Goal: Transaction & Acquisition: Purchase product/service

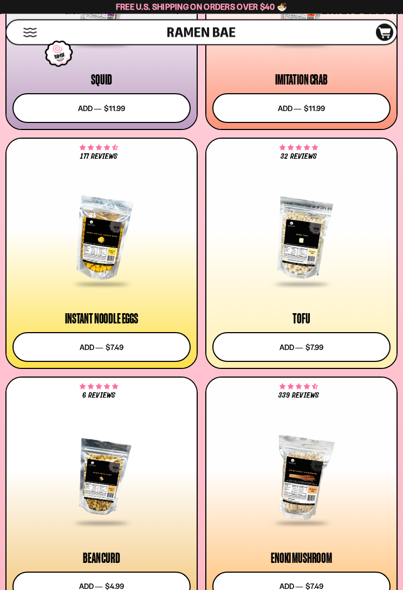
scroll to position [1493, 0]
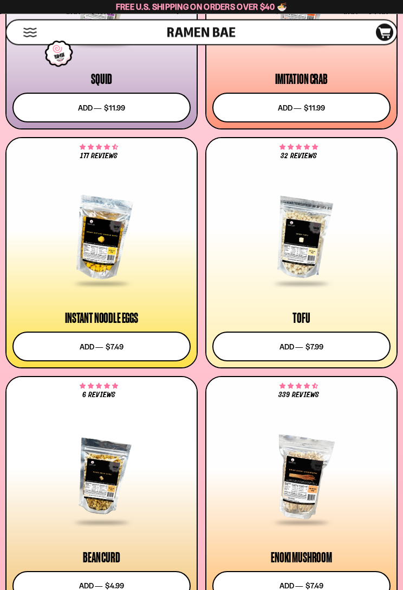
click at [59, 344] on button "Add to cart Add ― Regular price $7.49 Regular price Sale price $7.49 Unit price…" at bounding box center [101, 347] width 178 height 30
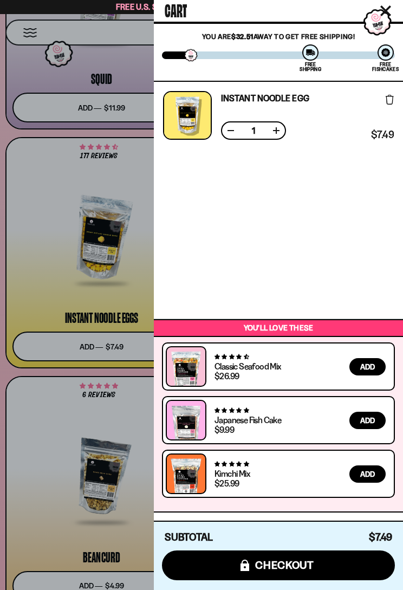
click at [71, 402] on div at bounding box center [201, 295] width 403 height 590
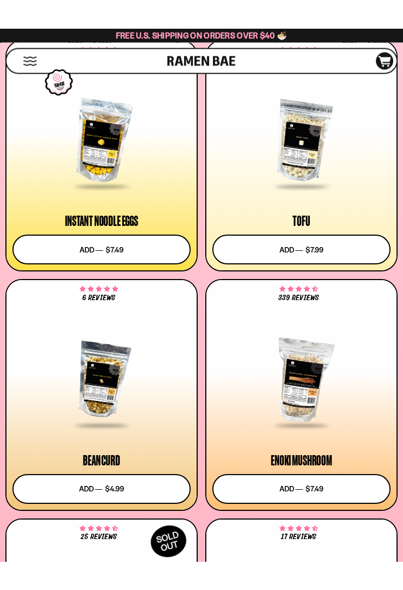
scroll to position [1633, 0]
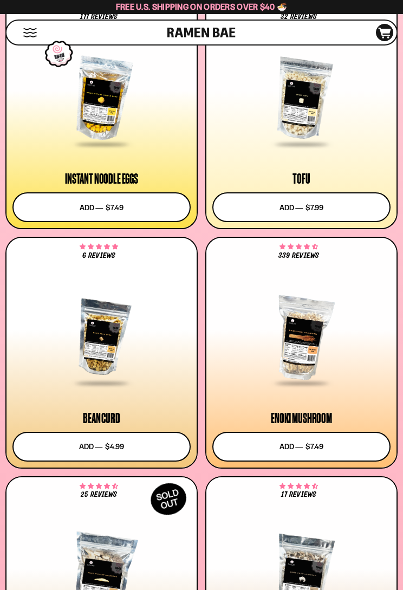
click at [236, 447] on button "Add to cart Add ― Regular price $7.49 Regular price Sale price $7.49 Unit price…" at bounding box center [301, 447] width 178 height 30
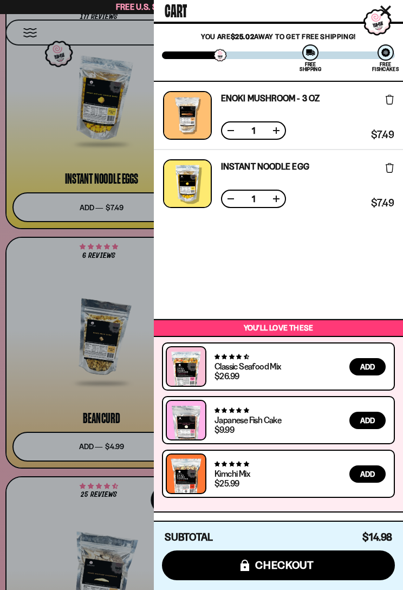
click at [30, 350] on div at bounding box center [201, 295] width 403 height 590
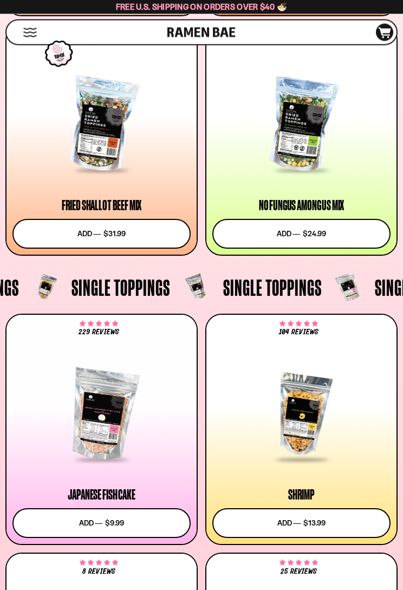
scroll to position [856, 0]
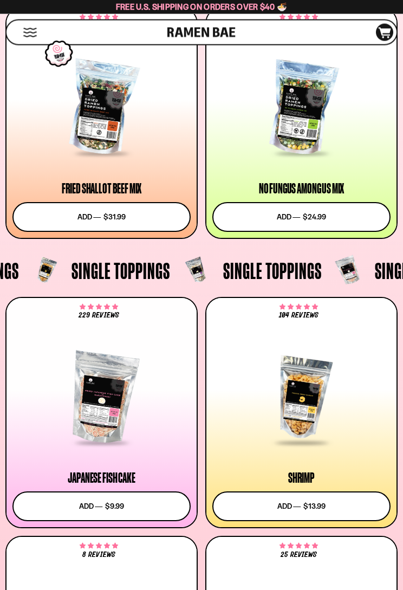
click at [94, 400] on div at bounding box center [101, 398] width 178 height 92
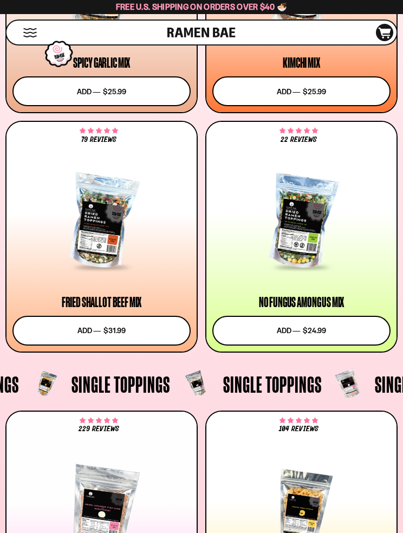
scroll to position [740, 0]
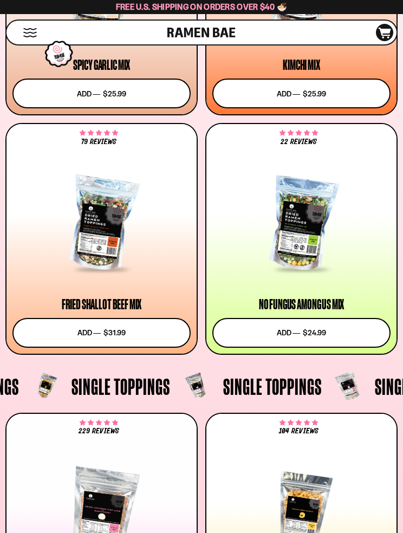
click at [313, 246] on div at bounding box center [301, 224] width 178 height 92
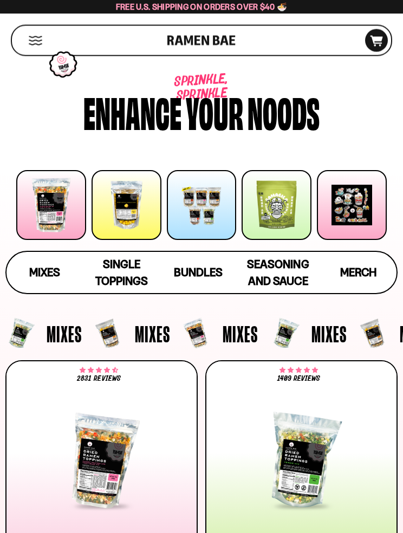
scroll to position [0, 0]
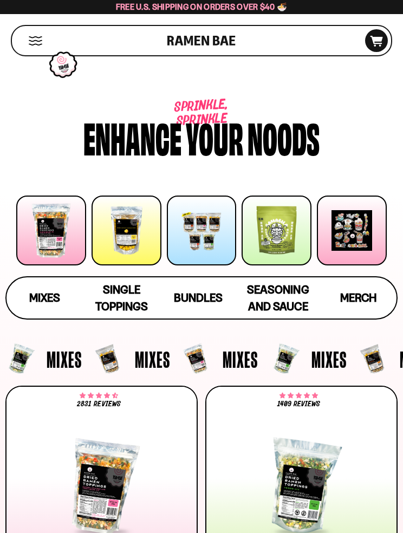
click at [347, 237] on div at bounding box center [352, 231] width 70 height 70
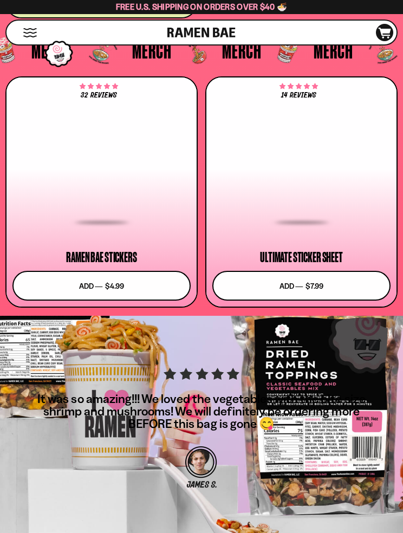
scroll to position [4411, 0]
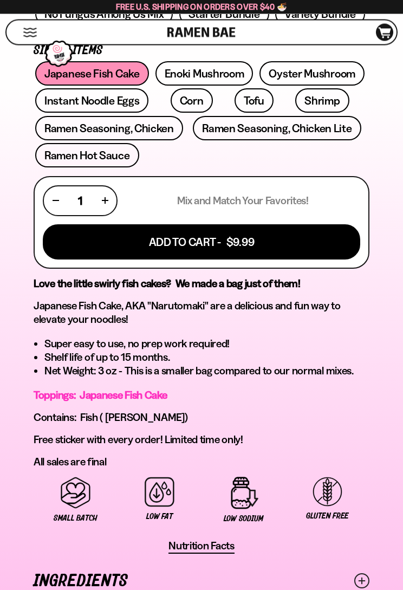
scroll to position [567, 0]
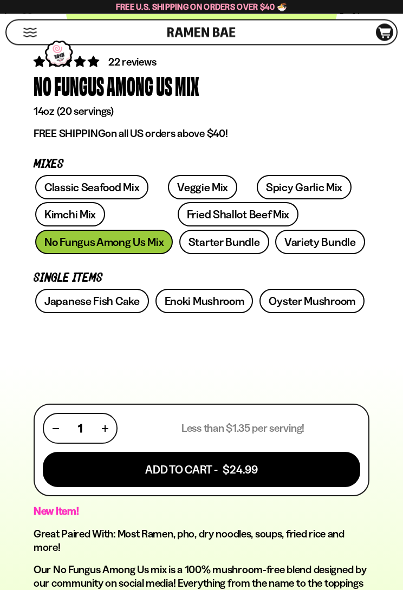
scroll to position [337, 0]
